Goal: Task Accomplishment & Management: Use online tool/utility

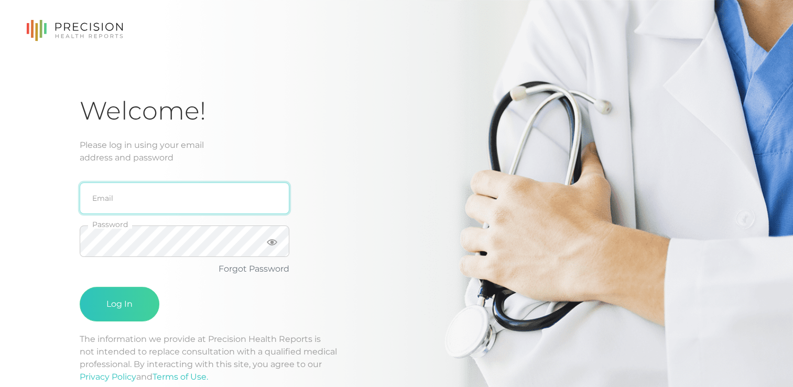
click at [172, 195] on input "email" at bounding box center [185, 197] width 210 height 31
type input "[EMAIL_ADDRESS][DOMAIN_NAME]"
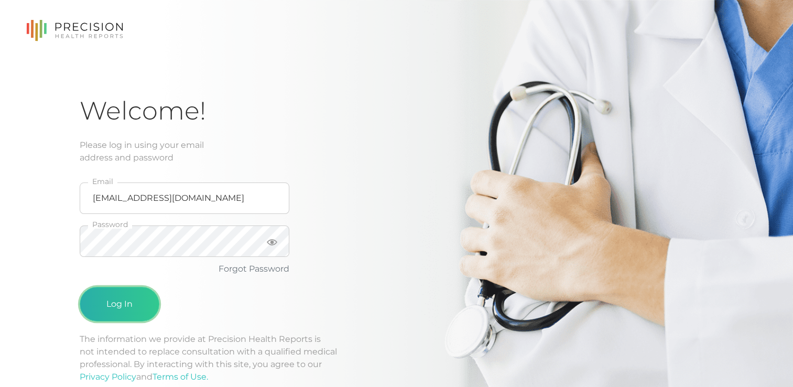
click at [135, 299] on button "Log In" at bounding box center [120, 304] width 80 height 35
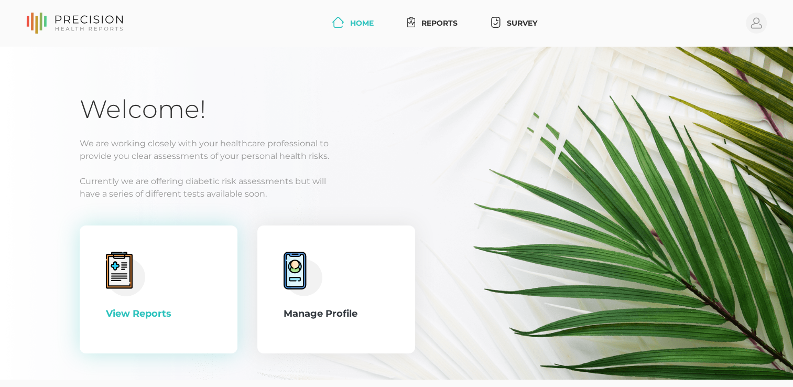
click at [148, 286] on div "View Reports" at bounding box center [158, 289] width 105 height 75
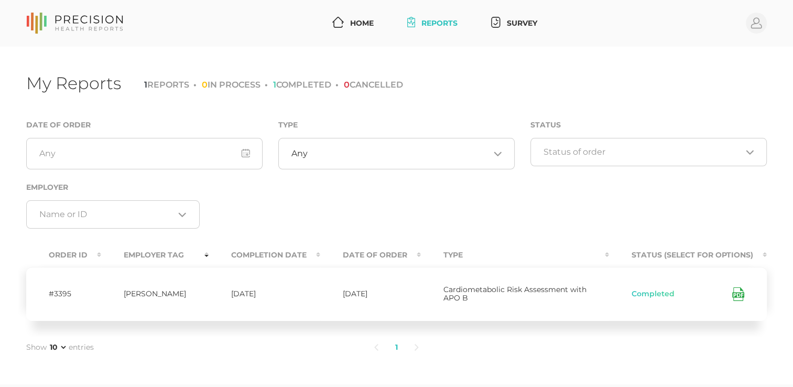
click at [741, 292] on icon at bounding box center [738, 294] width 12 height 14
